Goal: Transaction & Acquisition: Purchase product/service

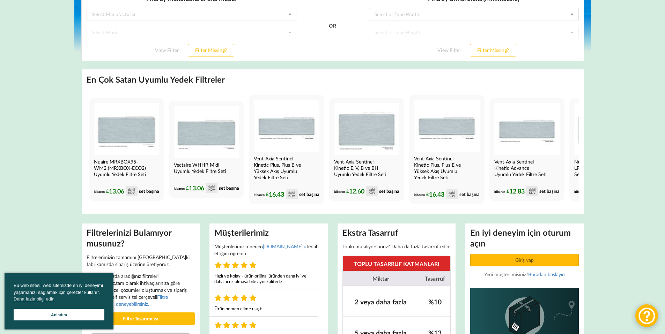
scroll to position [195, 0]
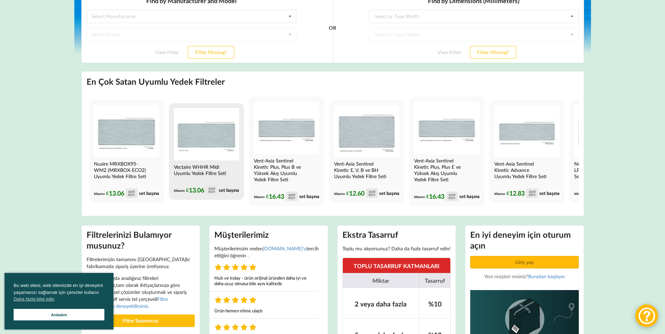
click at [205, 135] on img at bounding box center [206, 134] width 65 height 52
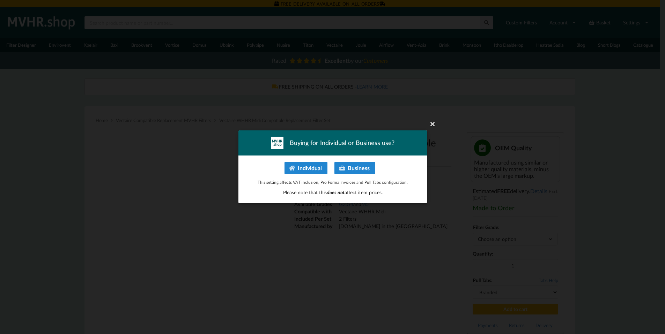
type input "**********"
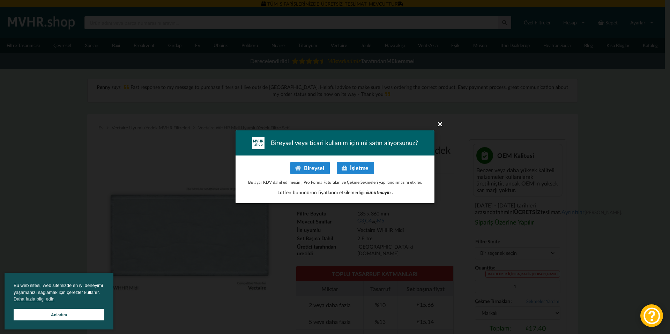
click at [439, 124] on icon at bounding box center [440, 123] width 11 height 11
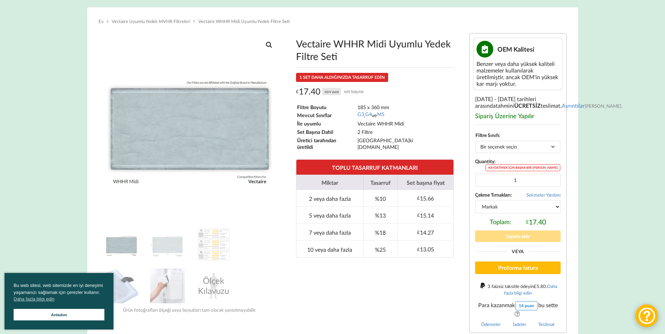
scroll to position [107, 0]
click at [172, 251] on img at bounding box center [167, 244] width 35 height 35
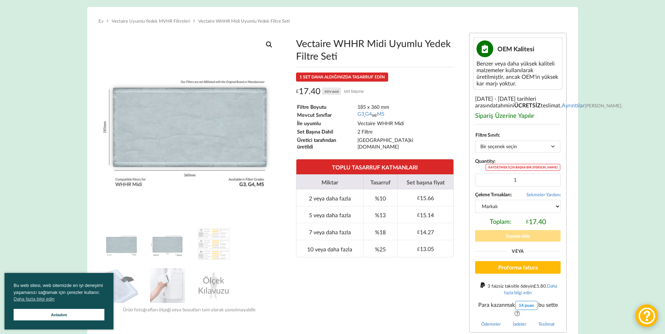
click at [125, 251] on img at bounding box center [121, 244] width 35 height 35
click at [154, 249] on img at bounding box center [167, 244] width 35 height 35
click at [208, 248] on img at bounding box center [213, 244] width 35 height 35
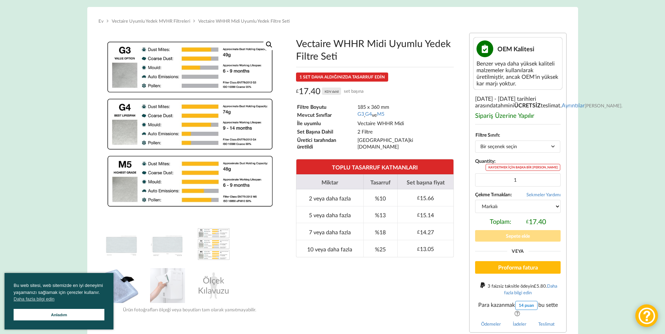
click at [130, 286] on img at bounding box center [121, 285] width 35 height 35
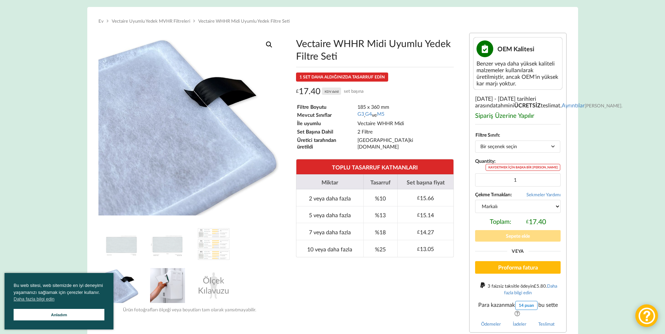
click at [155, 283] on img at bounding box center [167, 285] width 35 height 35
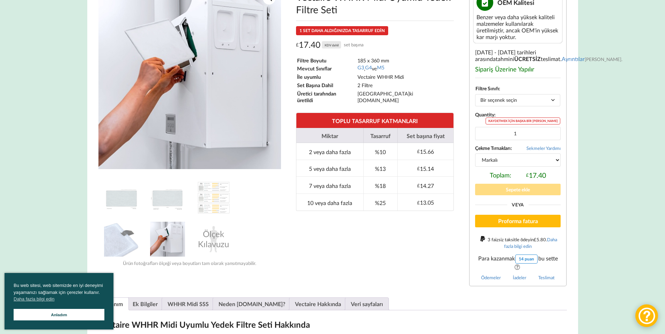
scroll to position [0, 0]
